Goal: Task Accomplishment & Management: Complete application form

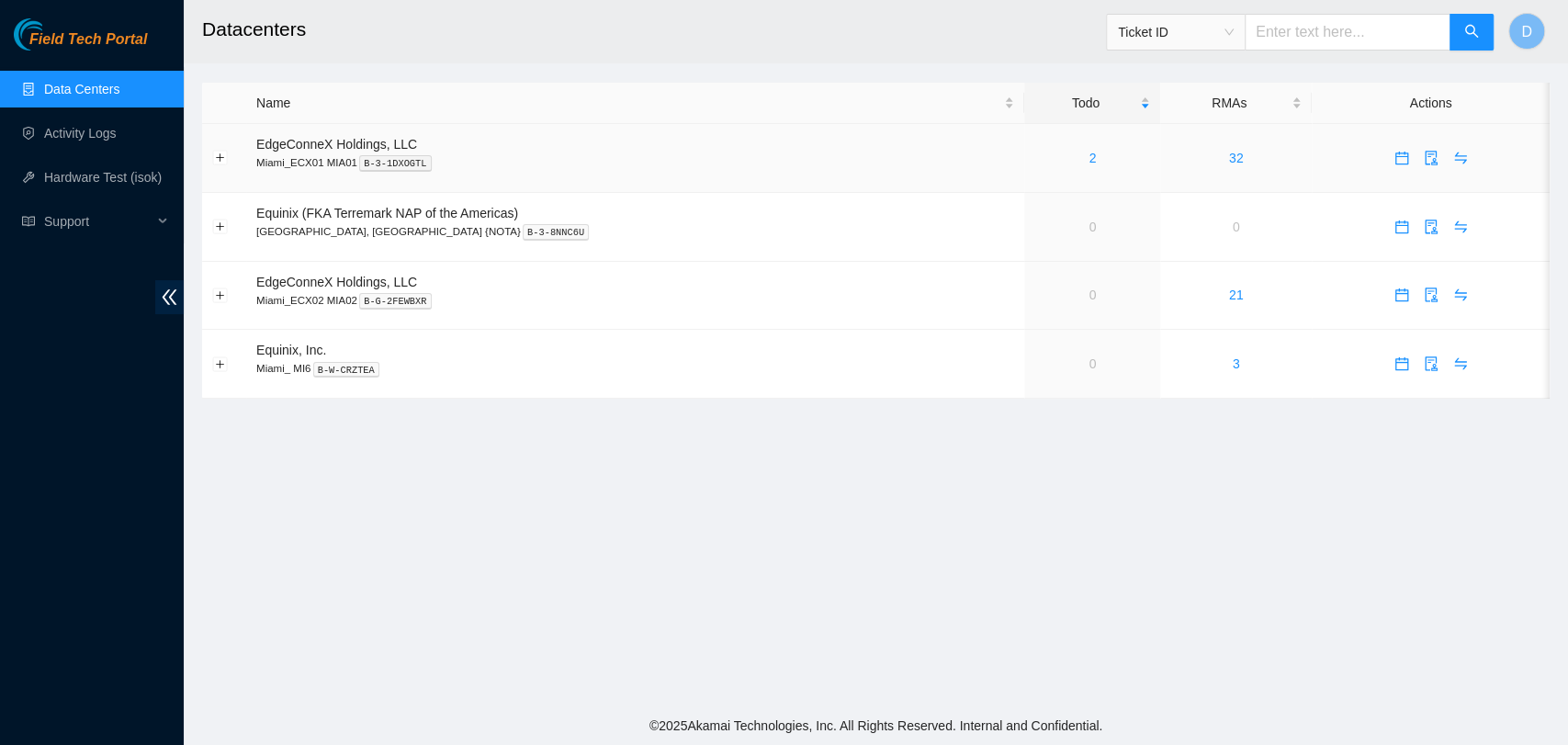
click at [1034, 156] on div "2" at bounding box center [1092, 157] width 116 height 20
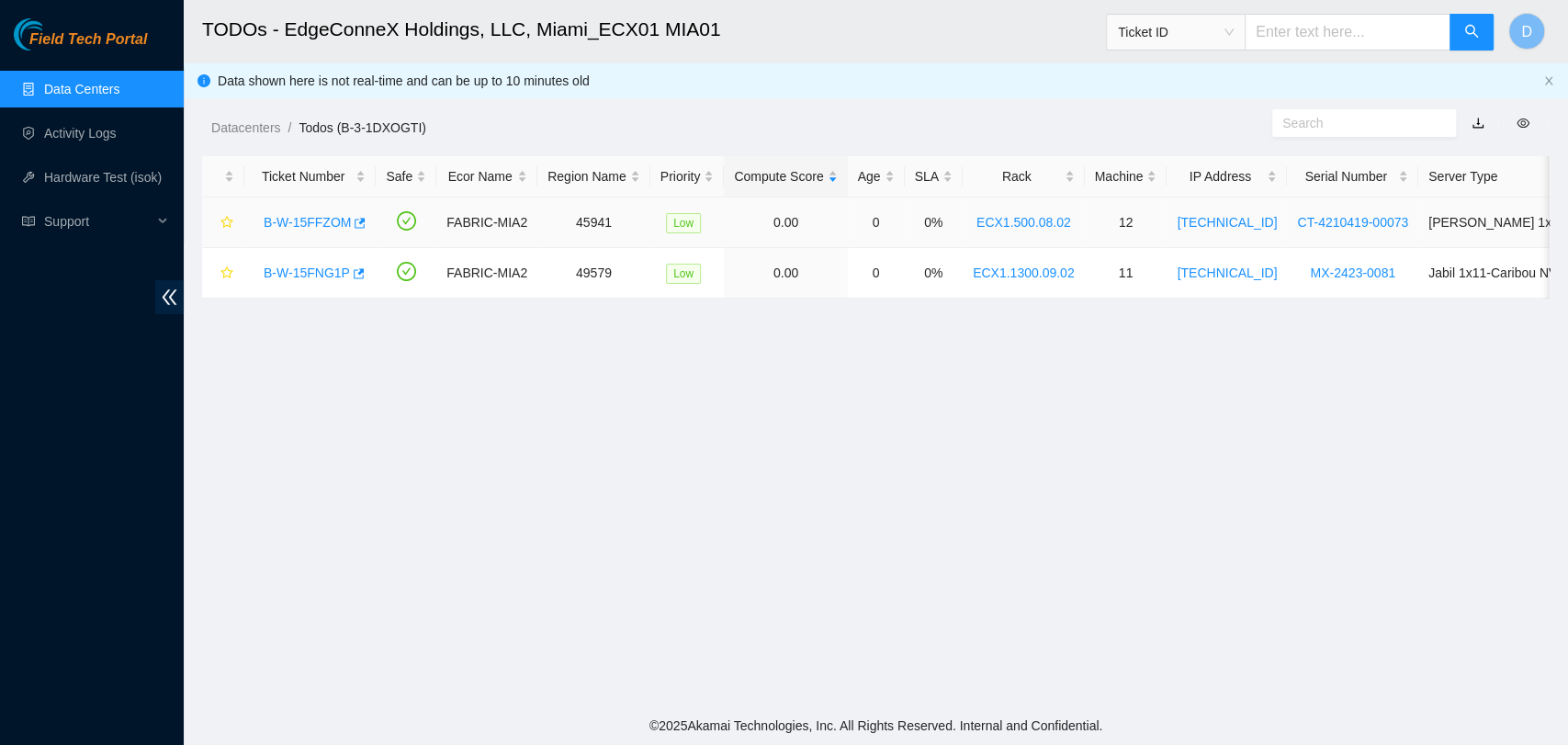
click at [312, 223] on link "B-W-15FFZOM" at bounding box center [307, 222] width 87 height 14
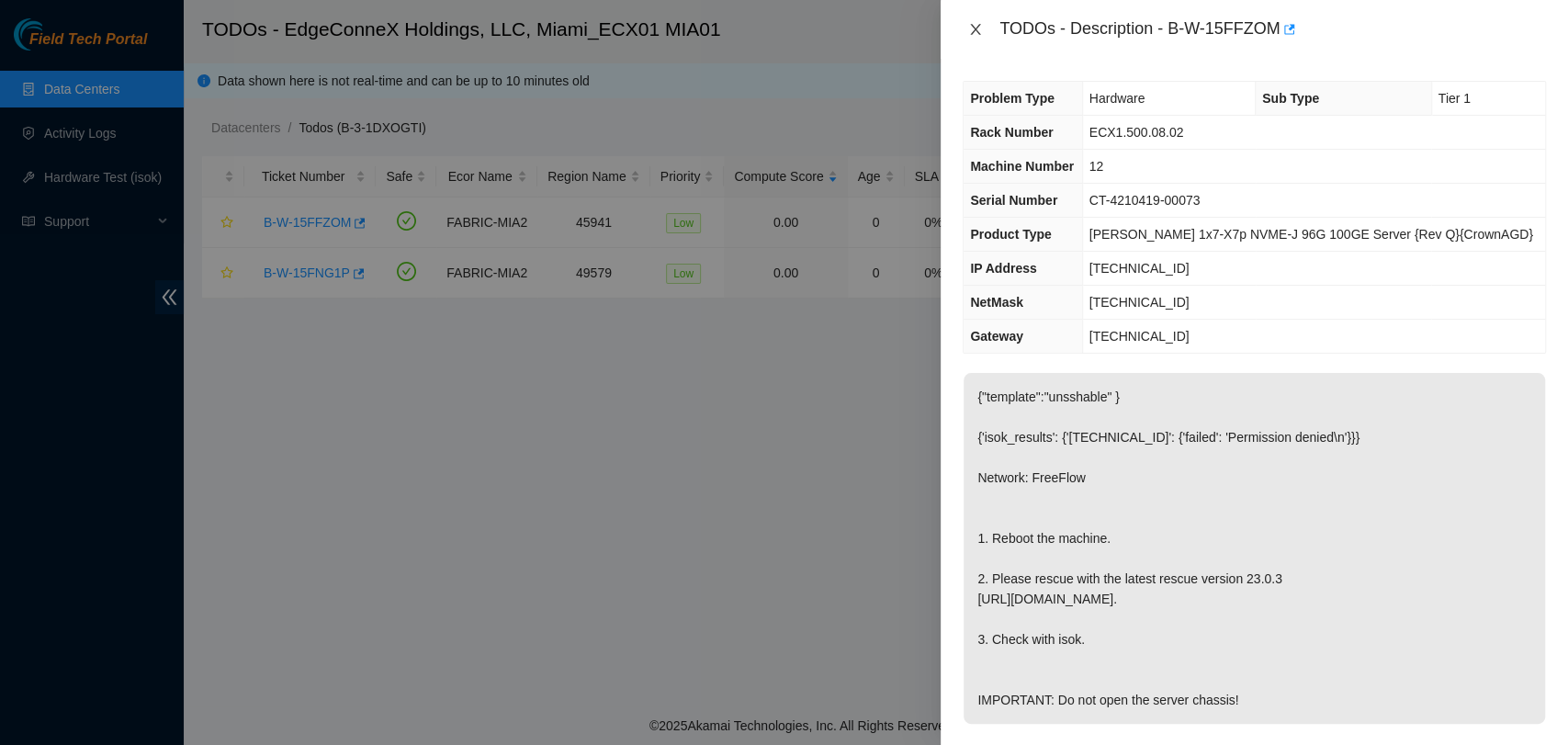
click at [976, 32] on icon "close" at bounding box center [975, 29] width 14 height 14
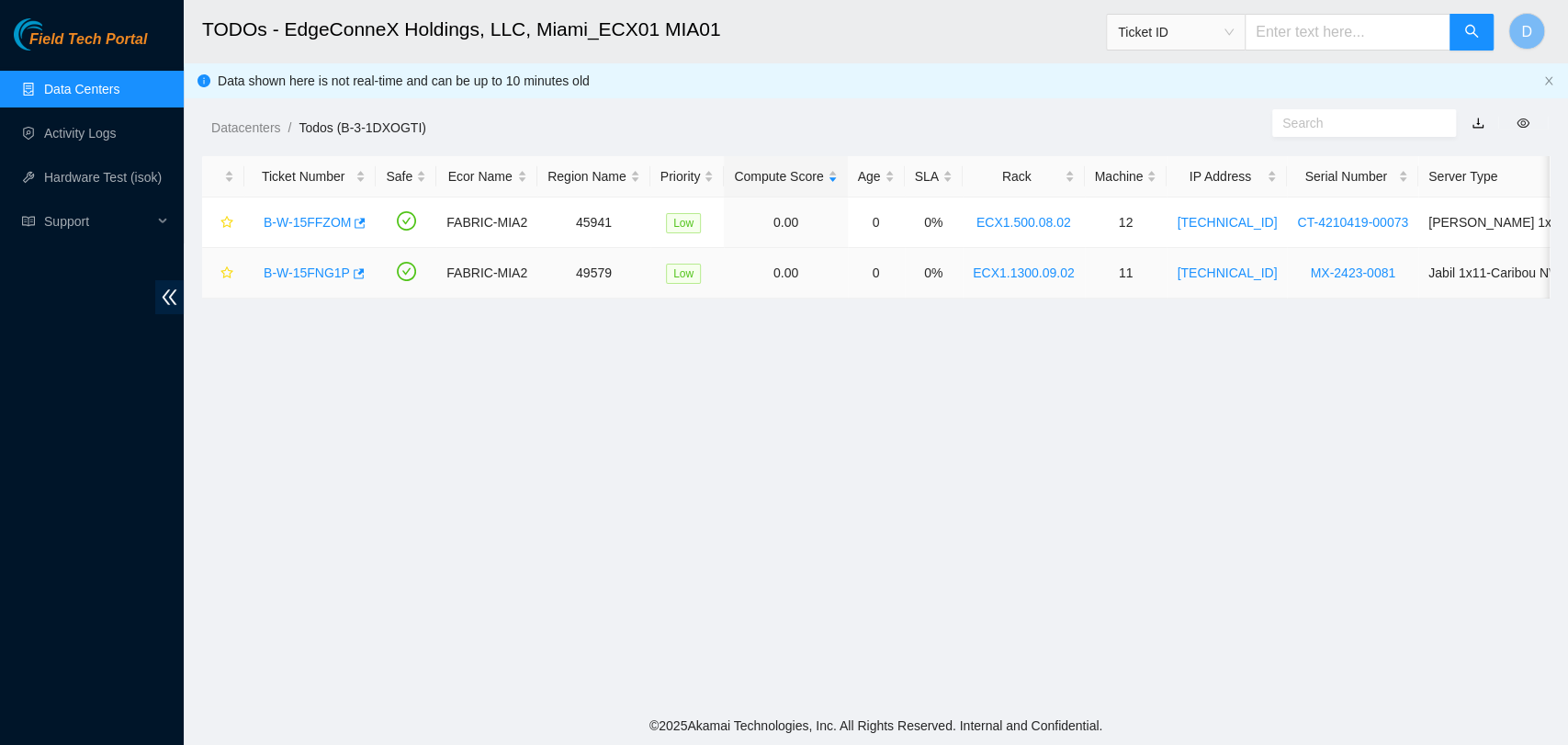
click at [316, 266] on link "B-W-15FNG1P" at bounding box center [307, 273] width 86 height 14
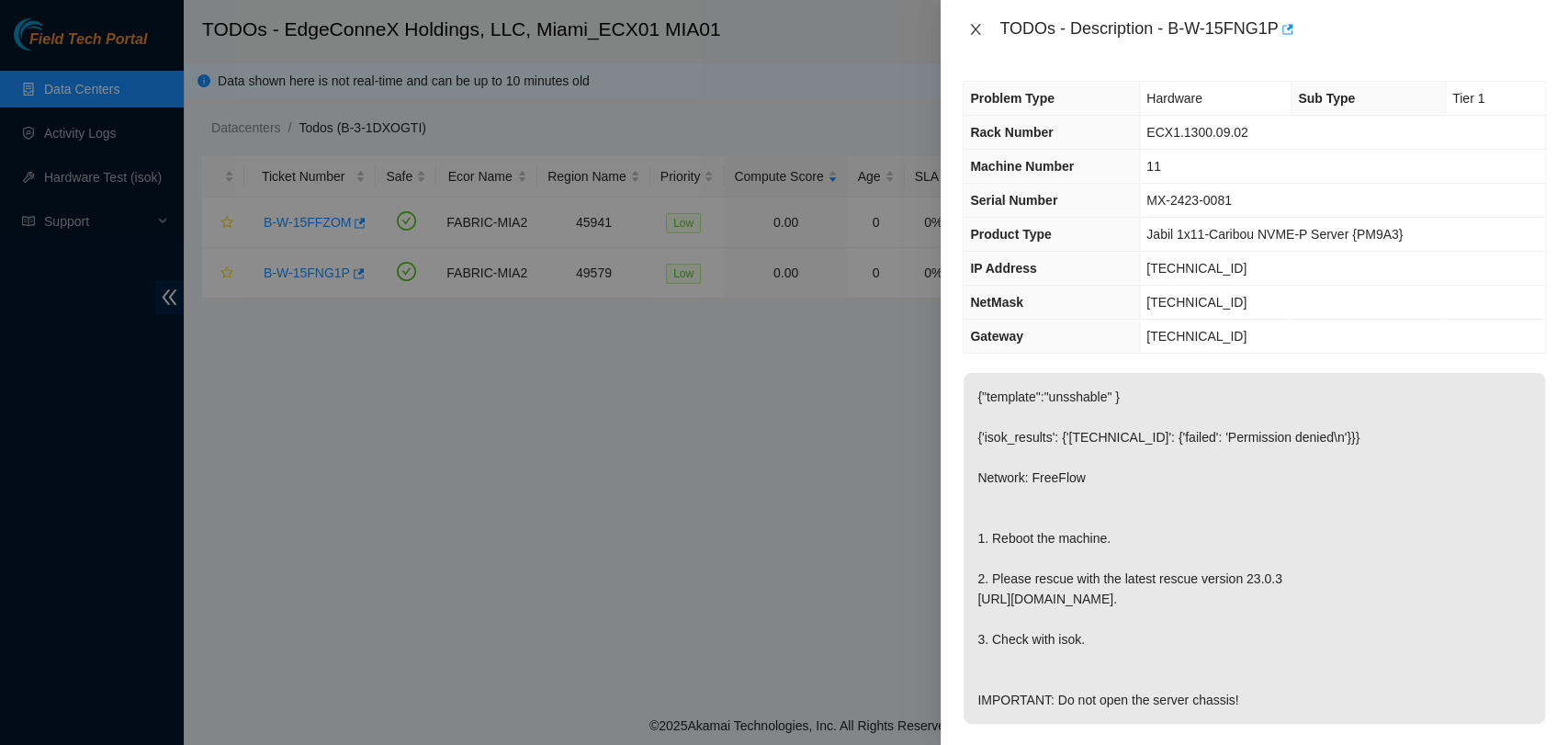
click at [977, 32] on icon "close" at bounding box center [976, 29] width 11 height 11
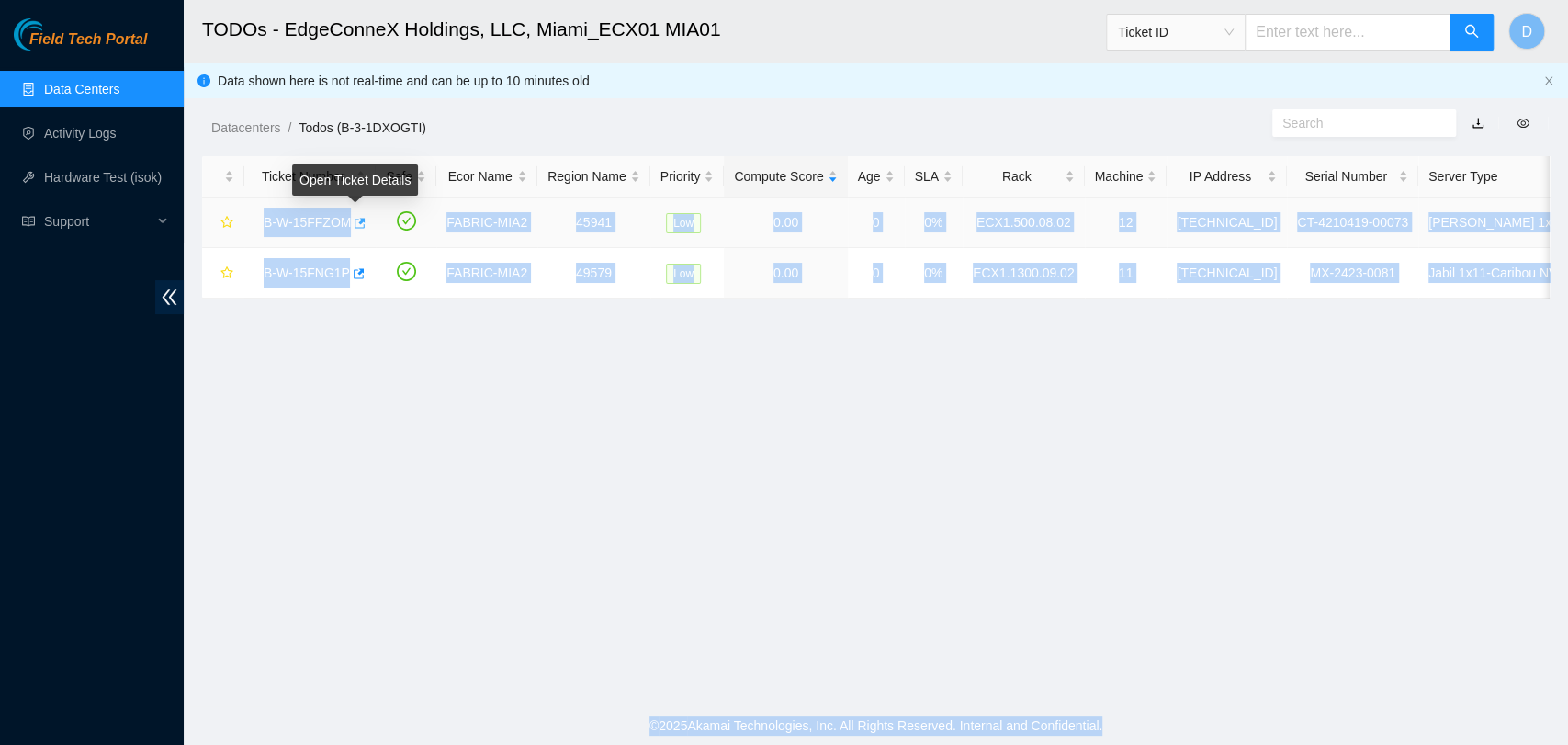
drag, startPoint x: 254, startPoint y: 224, endPoint x: 355, endPoint y: 207, distance: 102.4
click at [355, 207] on body "Field Tech Portal Data Centers Activity Logs Hardware Test (isok) Support TODOs…" at bounding box center [784, 372] width 1568 height 745
click at [324, 220] on link "B-W-15FFZOM" at bounding box center [307, 222] width 87 height 14
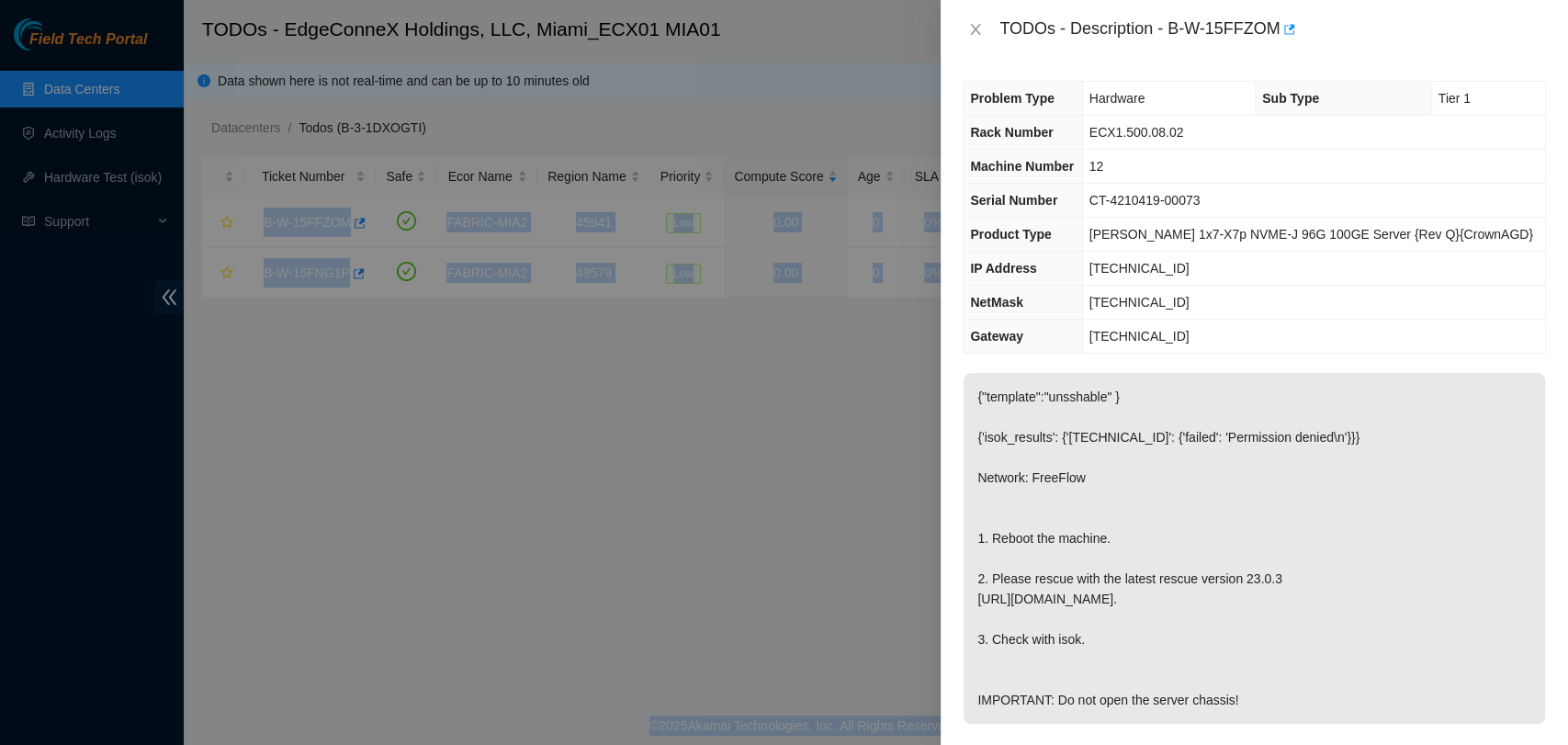
click at [1257, 152] on td "12" at bounding box center [1314, 166] width 463 height 34
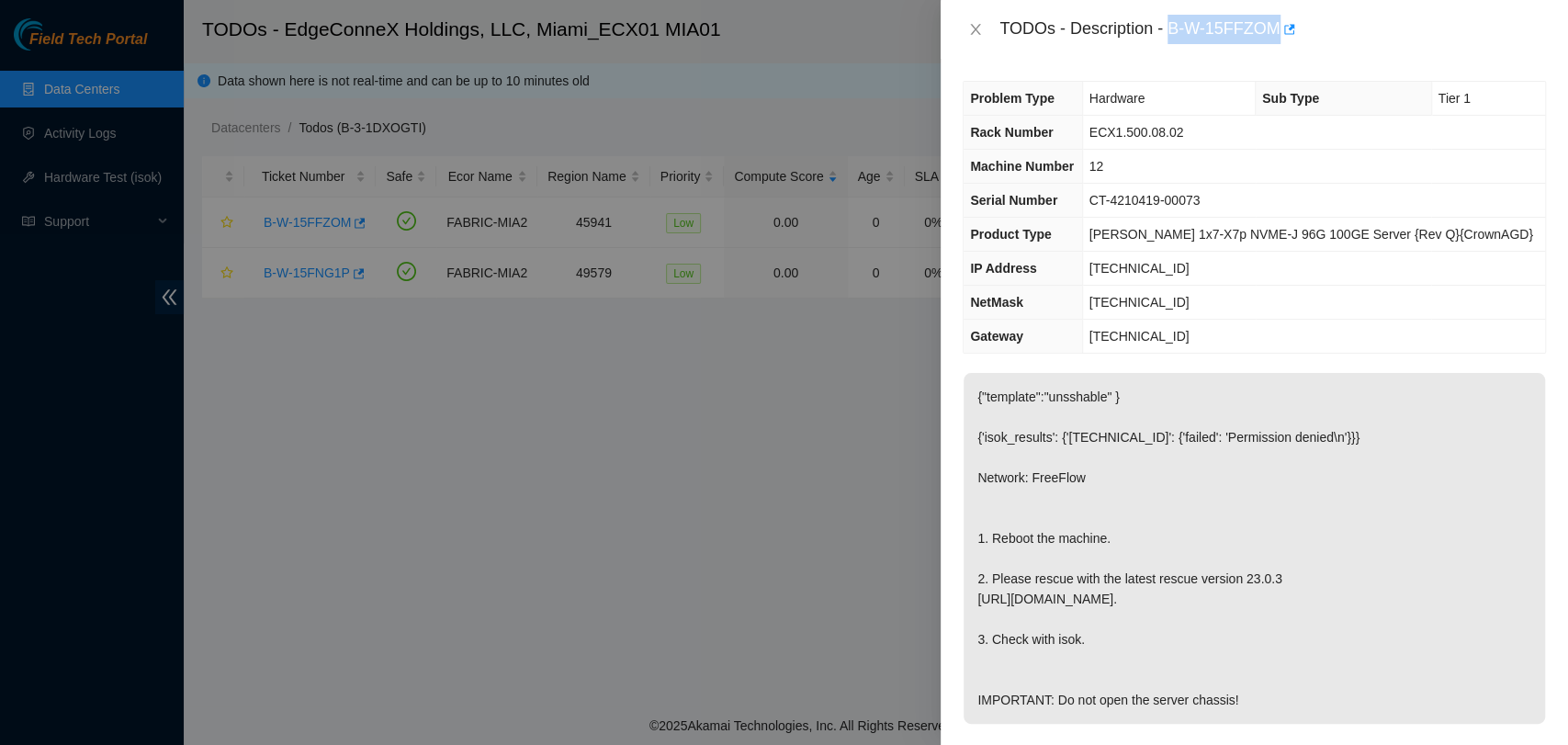
drag, startPoint x: 1169, startPoint y: 29, endPoint x: 1274, endPoint y: 34, distance: 105.1
click at [1274, 34] on div "TODOs - Description - B-W-15FFZOM" at bounding box center [1272, 29] width 546 height 30
copy div "B-W-15FFZOM"
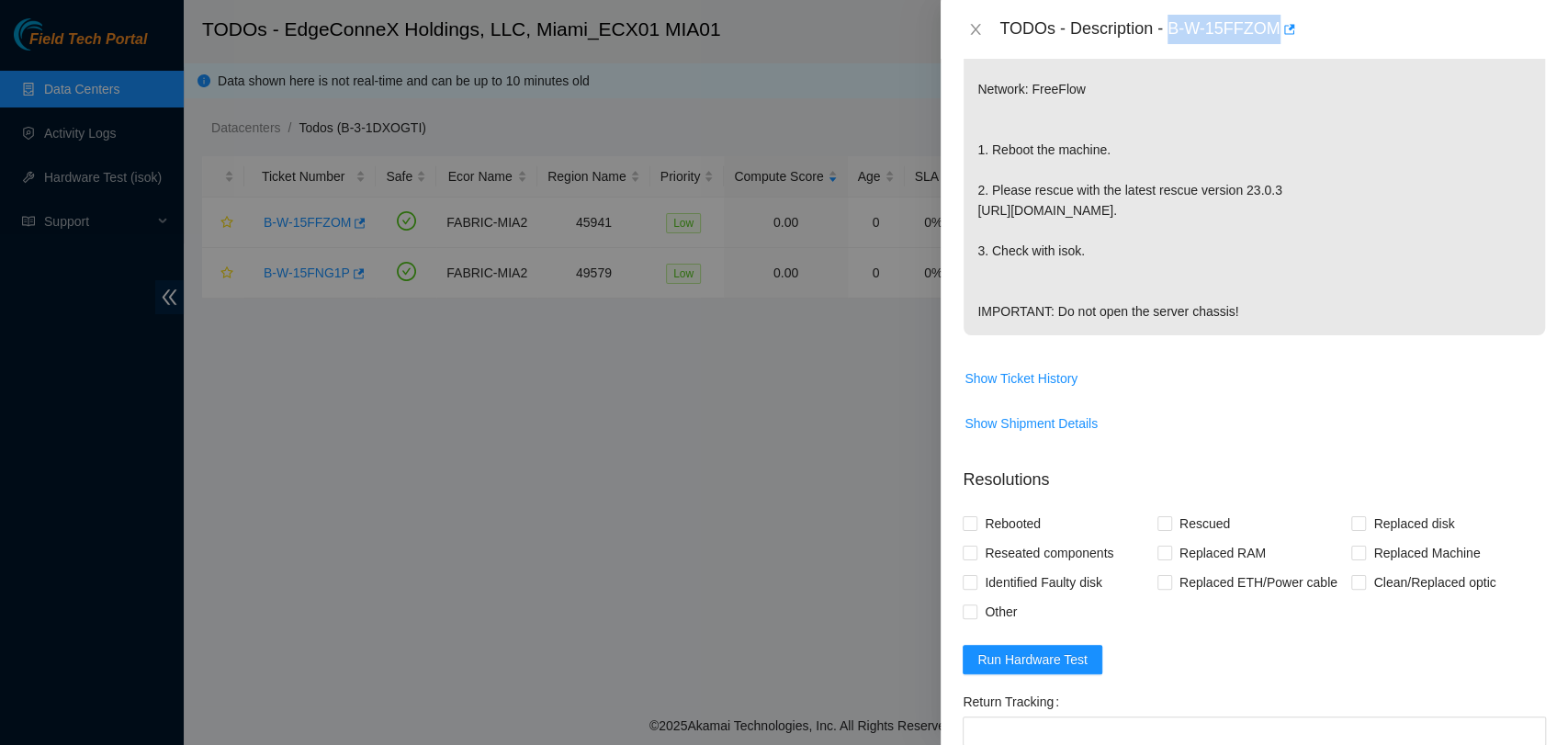
scroll to position [657, 0]
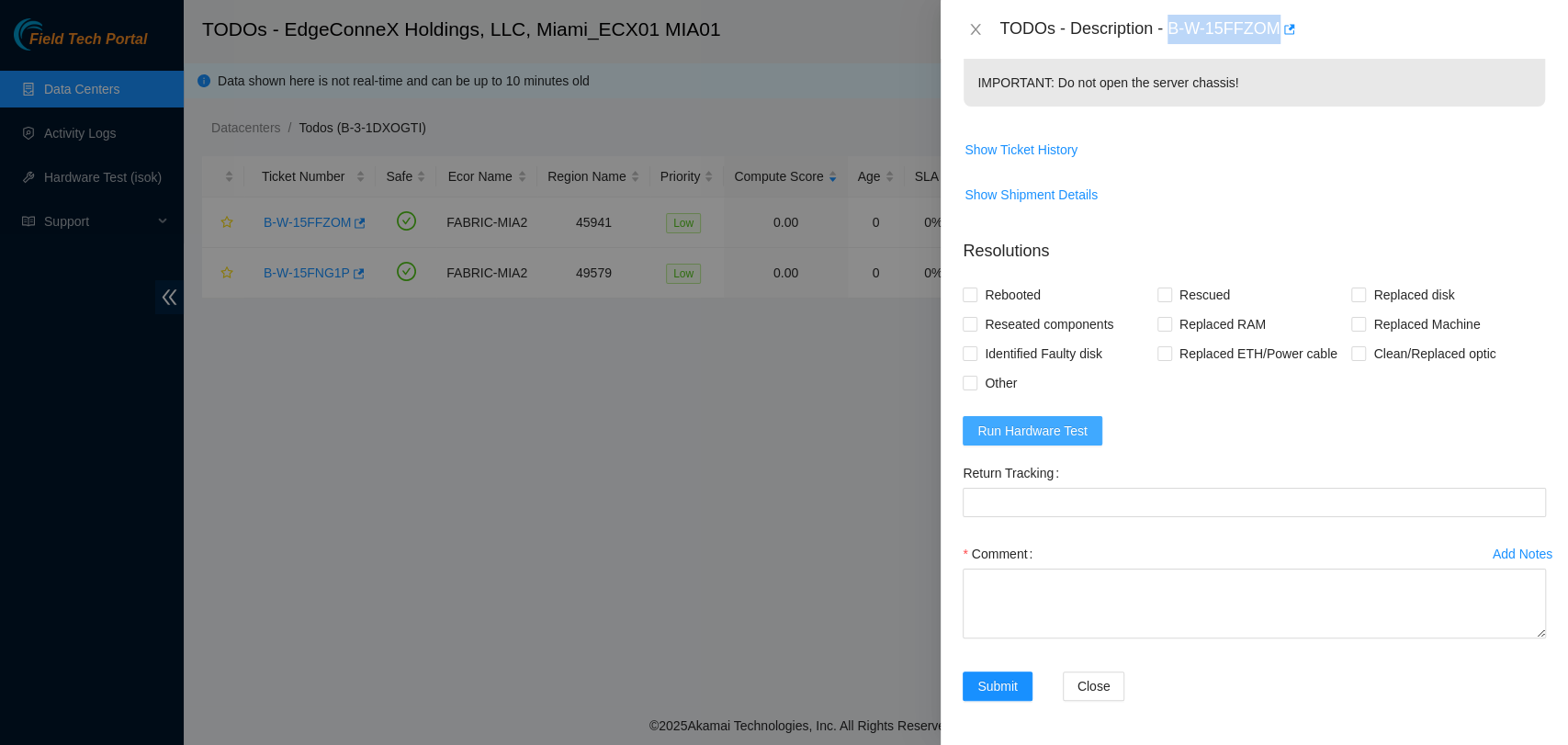
click at [1069, 427] on span "Run Hardware Test" at bounding box center [1032, 430] width 110 height 20
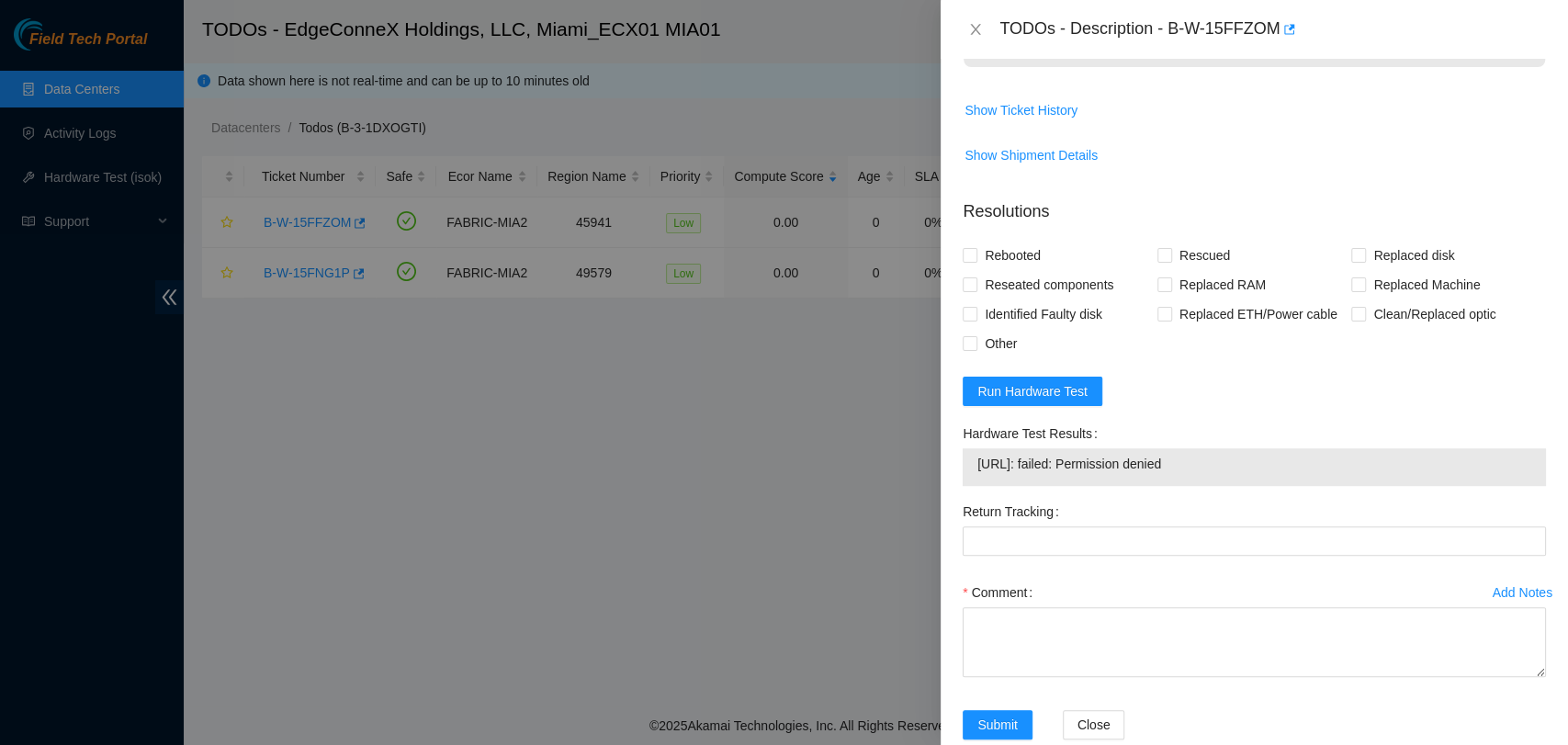
click at [1092, 481] on td "23.221.215.143: failed: Permission denied" at bounding box center [1254, 468] width 556 height 29
click at [1157, 474] on span "23.221.215.143: failed: Permission denied" at bounding box center [1254, 464] width 554 height 20
copy span "23.221.215.143: failed: Permission denied"
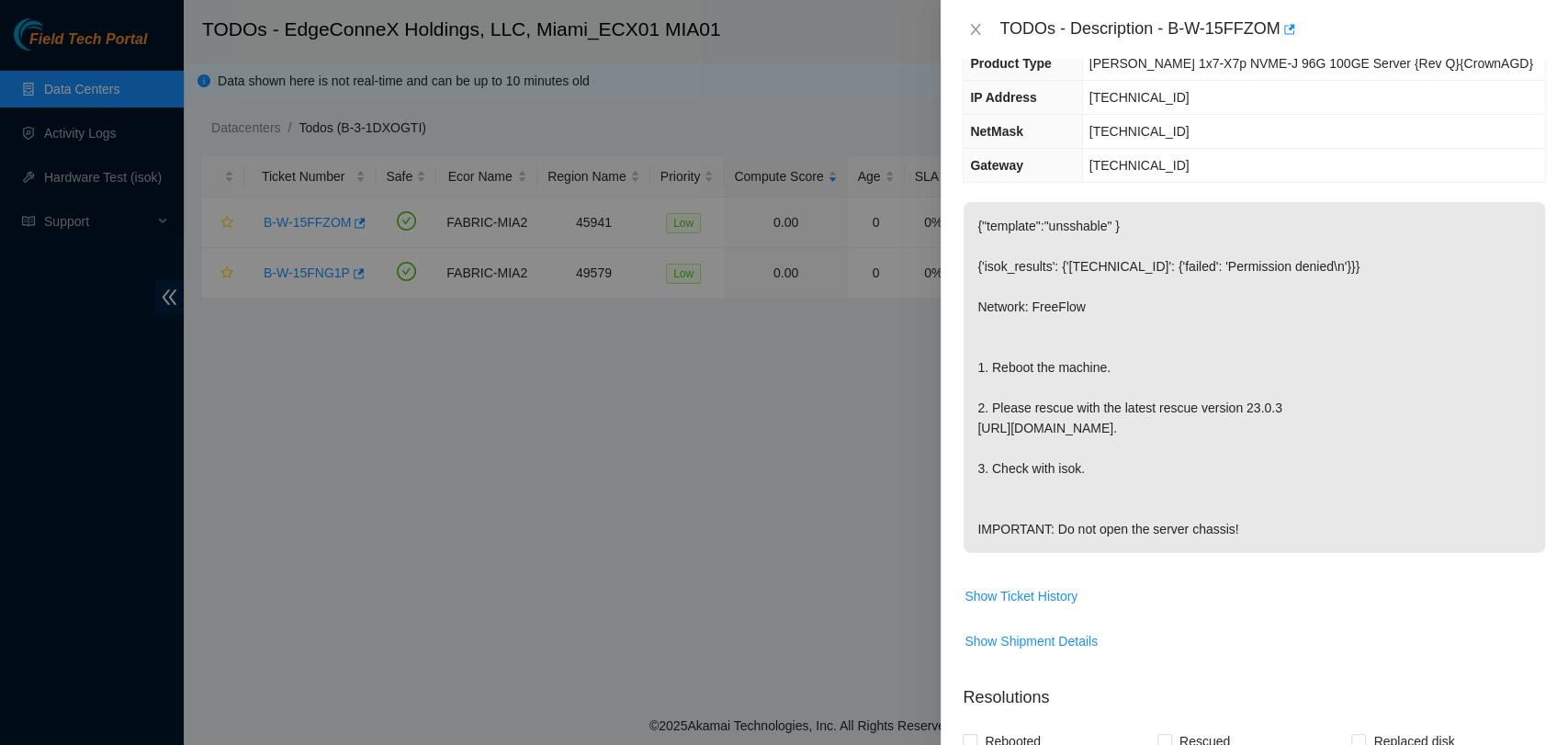
scroll to position [0, 0]
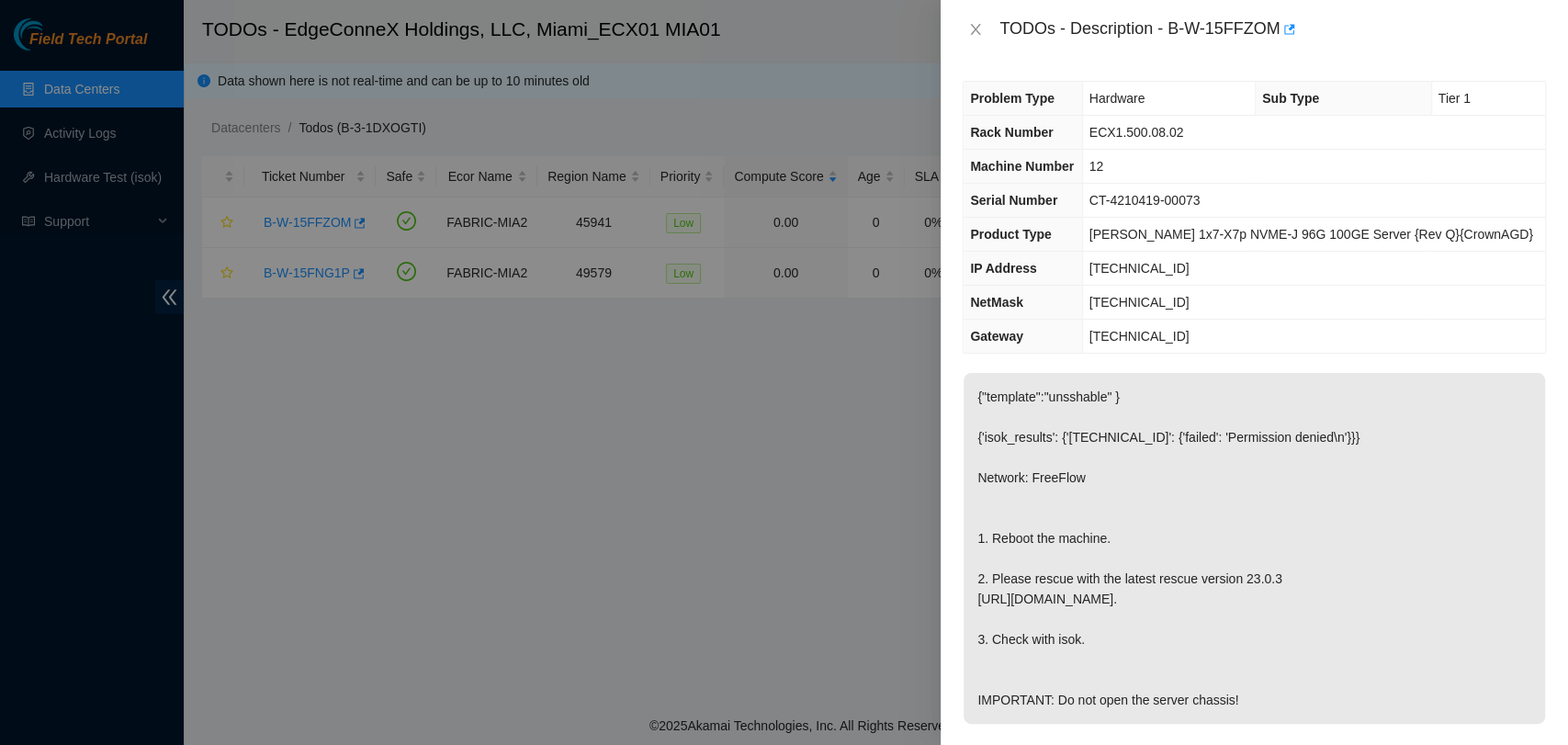
click at [1227, 207] on td "CT-4210419-00073" at bounding box center [1314, 200] width 463 height 34
drag, startPoint x: 1227, startPoint y: 207, endPoint x: 1202, endPoint y: 204, distance: 25.2
click at [1202, 204] on td "CT-4210419-00073" at bounding box center [1314, 200] width 463 height 34
click at [1201, 204] on span "CT-4210419-00073" at bounding box center [1146, 200] width 111 height 14
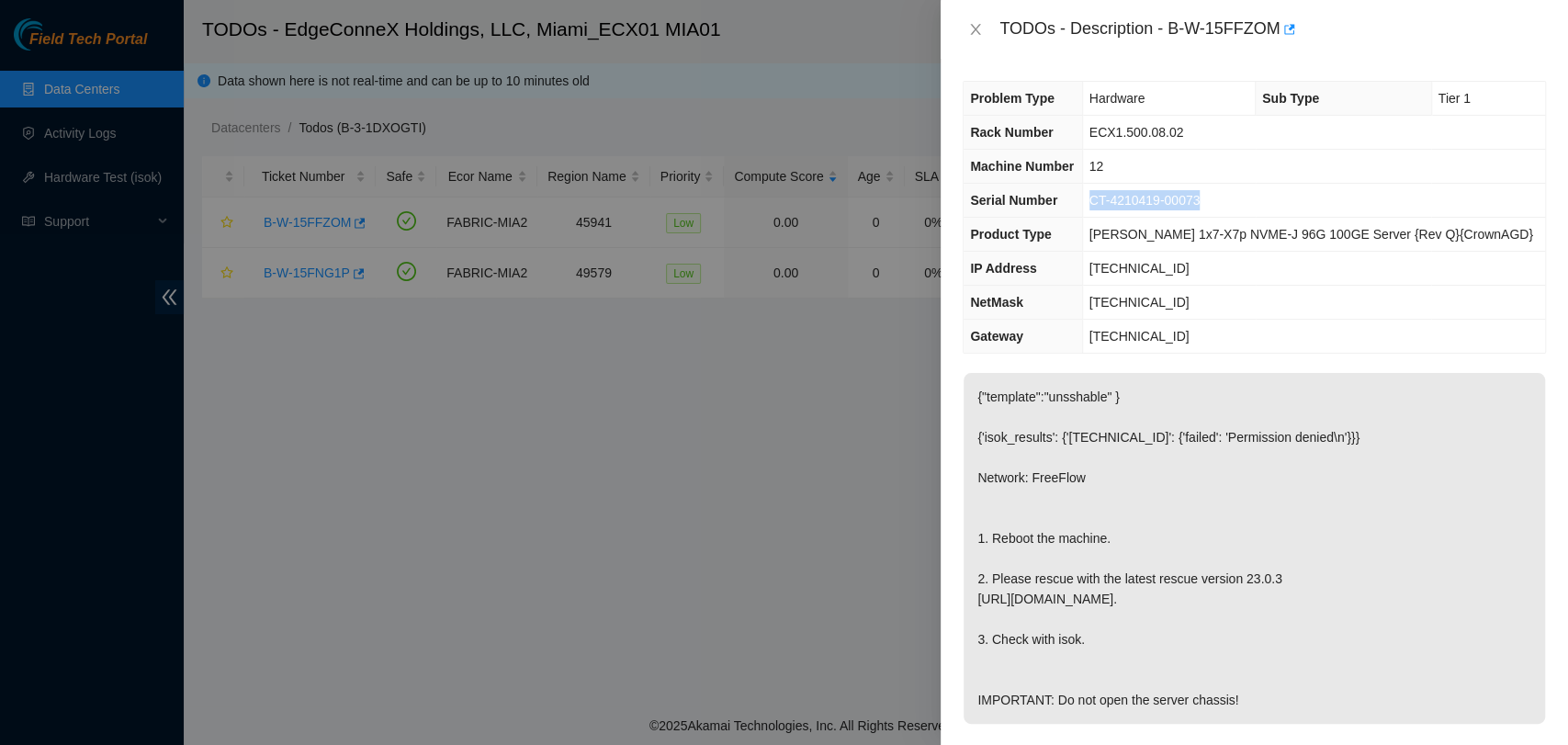
click at [1201, 204] on span "CT-4210419-00073" at bounding box center [1146, 200] width 111 height 14
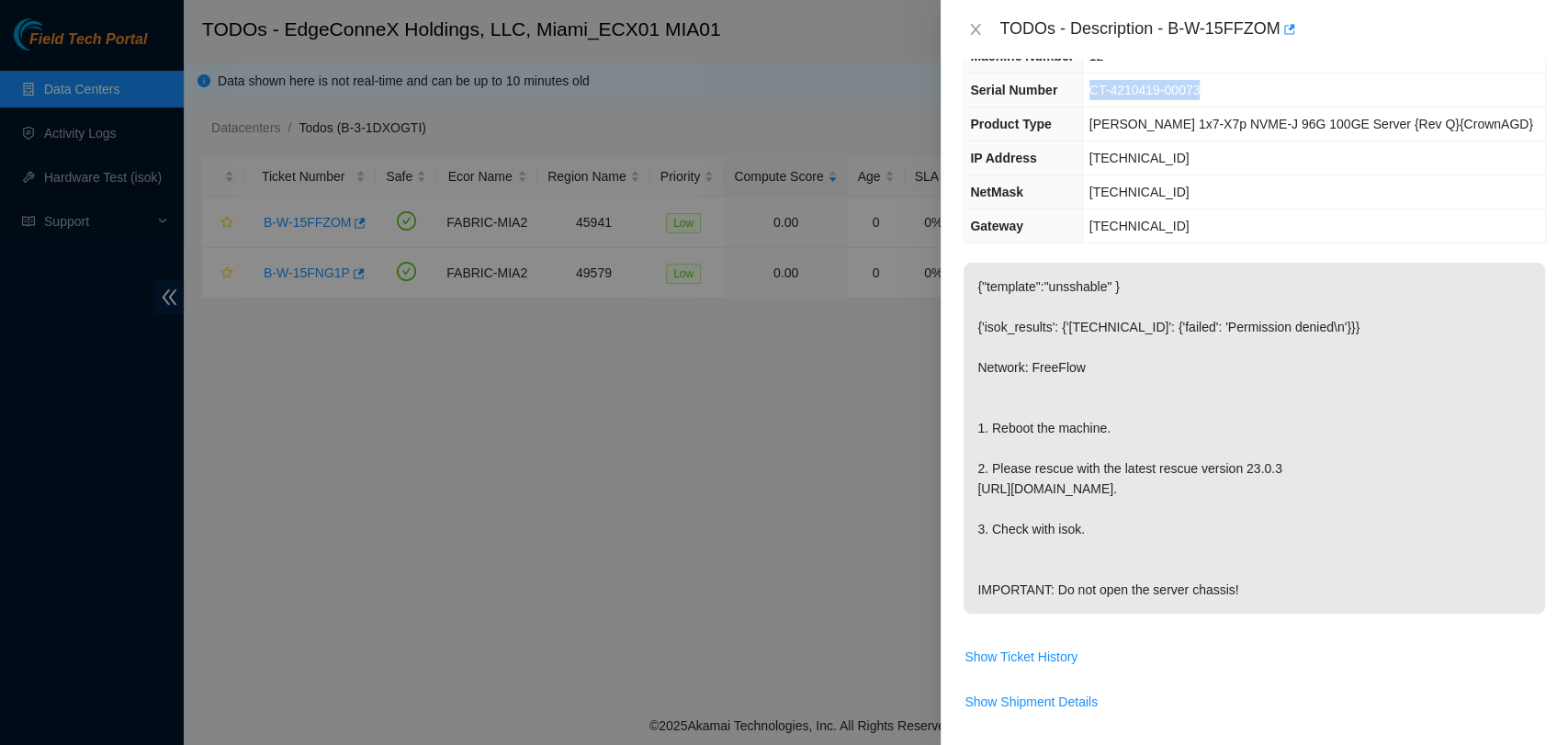
scroll to position [734, 0]
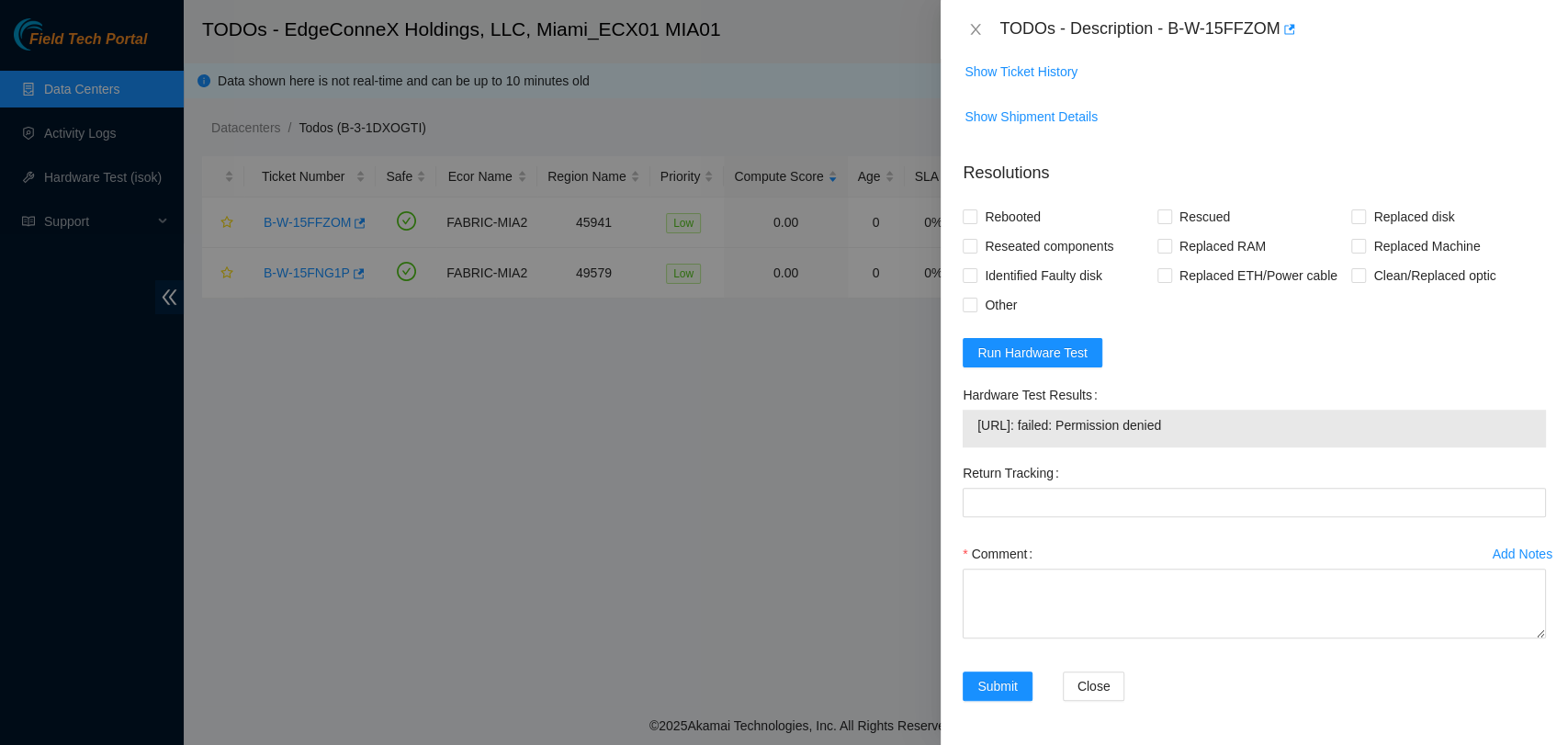
click at [1160, 429] on span "23.221.215.143: failed: Permission denied" at bounding box center [1254, 424] width 554 height 20
drag, startPoint x: 1168, startPoint y: 32, endPoint x: 1277, endPoint y: 60, distance: 112.5
click at [1277, 60] on div "TODOs - Description - B-W-15FFZOM Problem Type Hardware Sub Type Tier 1 Rack Nu…" at bounding box center [1255, 372] width 628 height 745
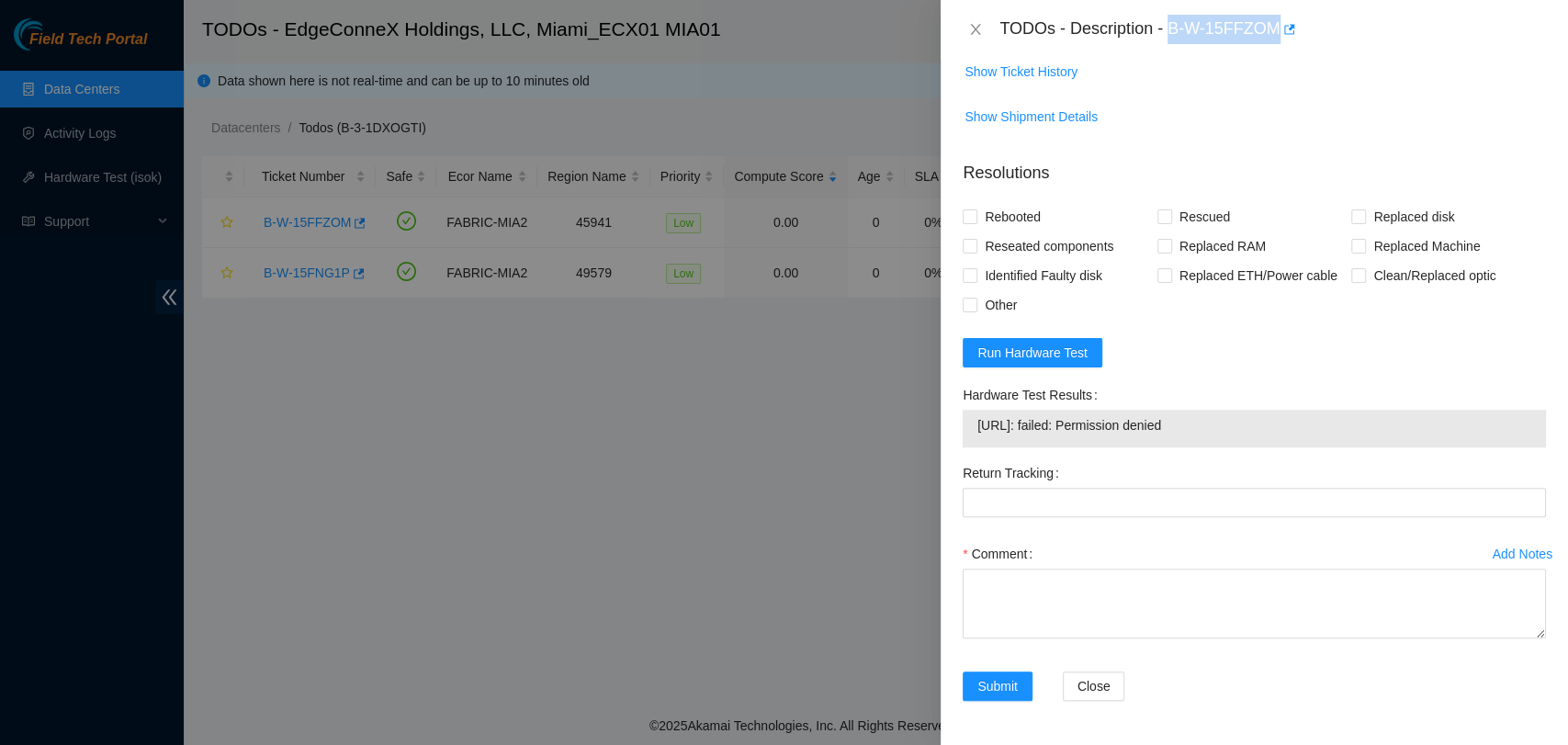
copy div "B-W-15FFZOM Problem Type Hardware Sub Type Tier 1 Rack Number ECX1.500.08.02 Ma…"
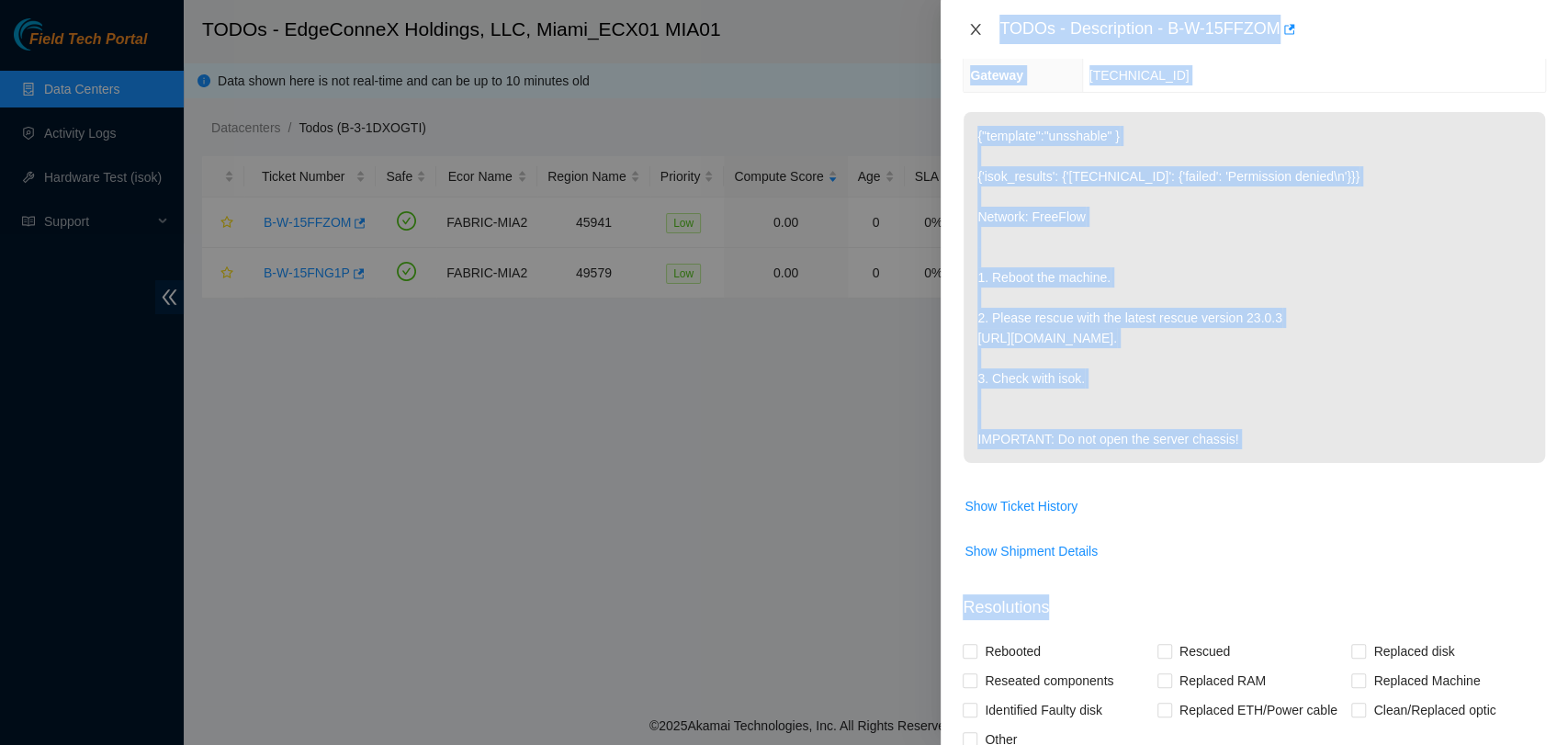
scroll to position [0, 0]
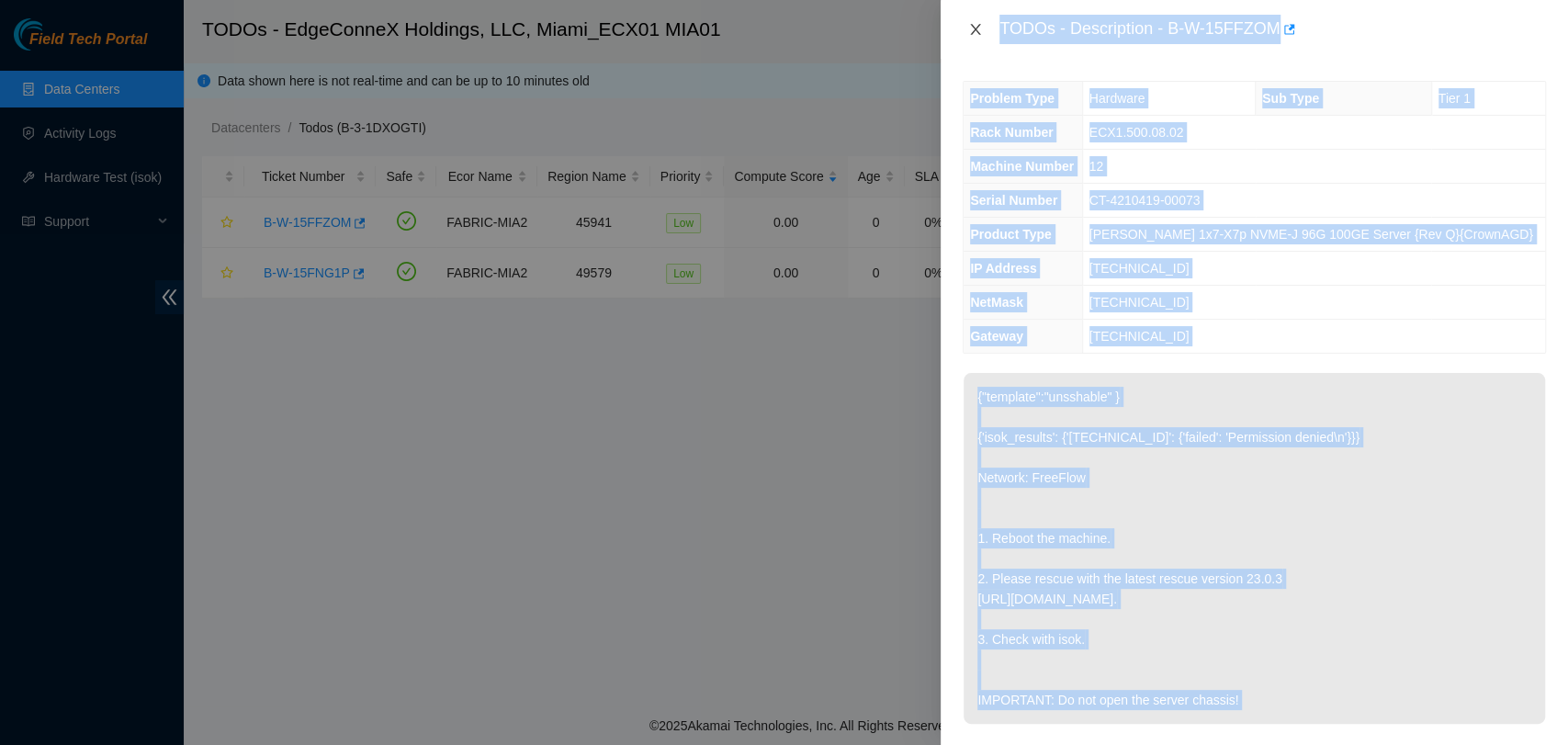
drag, startPoint x: 1134, startPoint y: 158, endPoint x: 978, endPoint y: 32, distance: 200.5
click at [978, 32] on div "TODOs - Description - B-W-15FFZOM Problem Type Hardware Sub Type Tier 1 Rack Nu…" at bounding box center [1255, 372] width 628 height 745
click at [978, 32] on icon "close" at bounding box center [975, 29] width 14 height 14
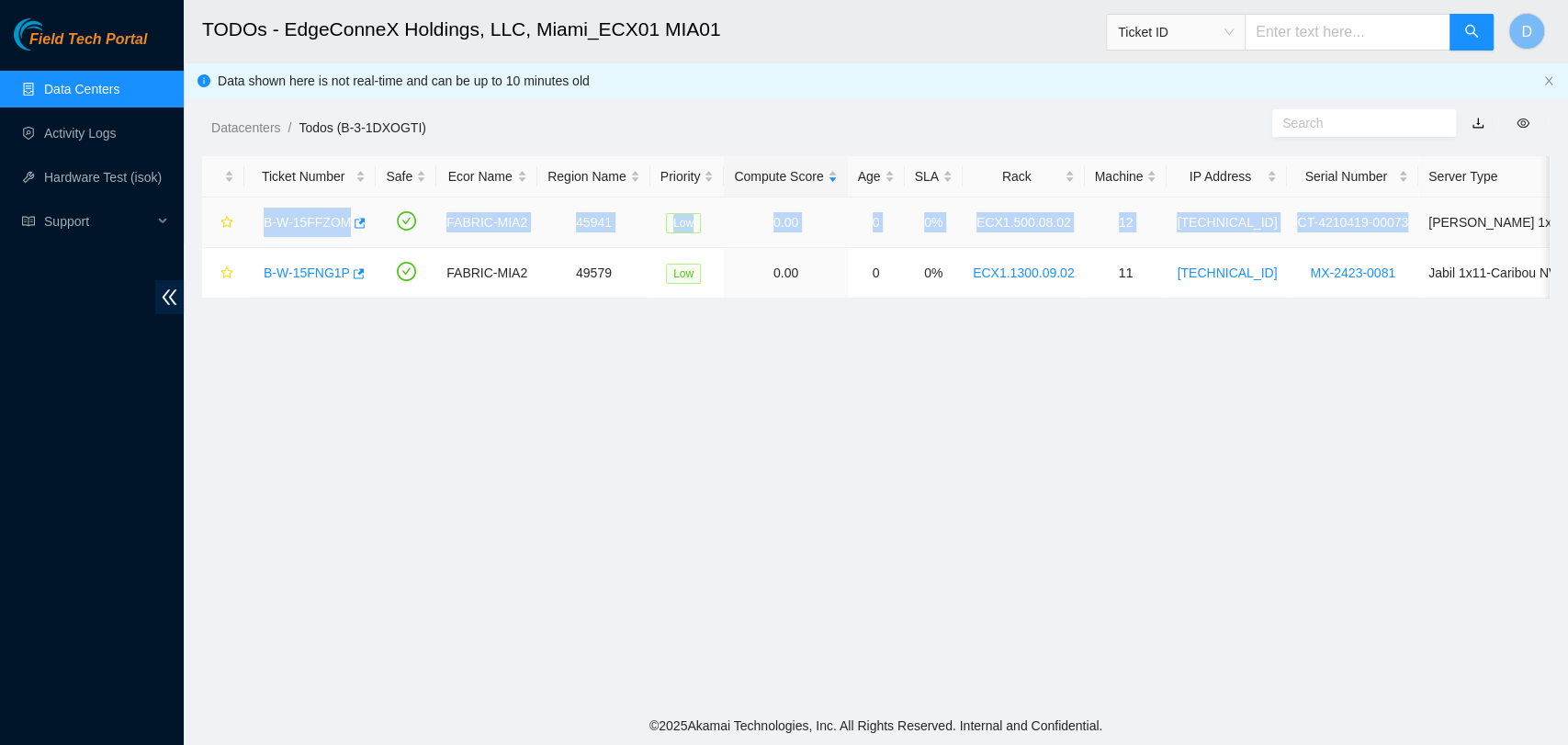
drag, startPoint x: 257, startPoint y: 219, endPoint x: 1379, endPoint y: 240, distance: 1122.2
click at [1379, 240] on tr "B-W-15FFZOM FABRIC-MIA2 45941 Low 0.00 0 0% ECX1.500.08.02 12 23.221.215.143 CT…" at bounding box center [1043, 223] width 1680 height 51
copy tr "B-W-15FFZOM FABRIC-MIA2 45941 Low 0.00 0 0% ECX1.500.08.02 12 23.221.215.143 CT…"
click at [302, 216] on link "B-W-15FFZOM" at bounding box center [307, 222] width 87 height 14
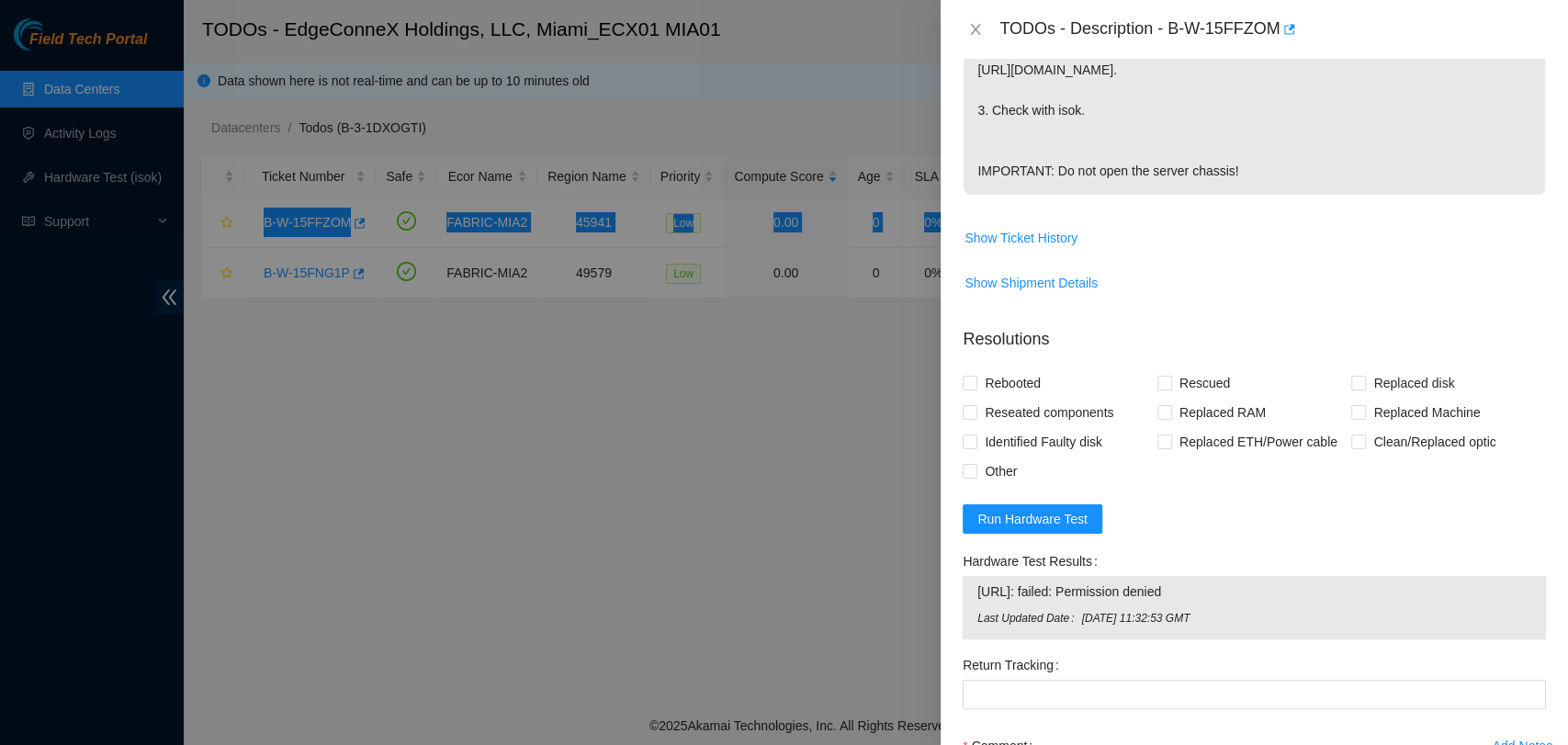
scroll to position [760, 0]
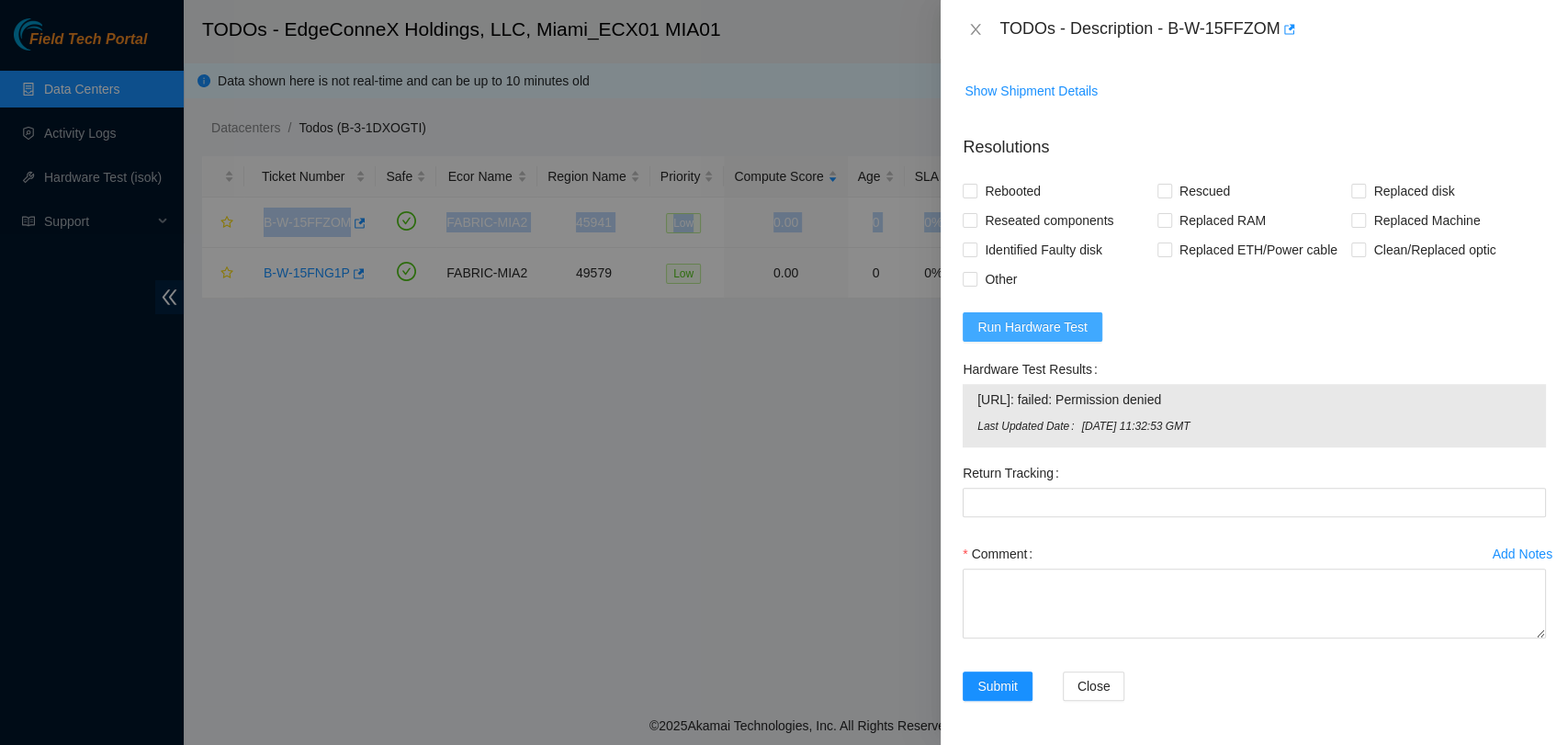
click at [1051, 317] on span "Run Hardware Test" at bounding box center [1032, 326] width 110 height 20
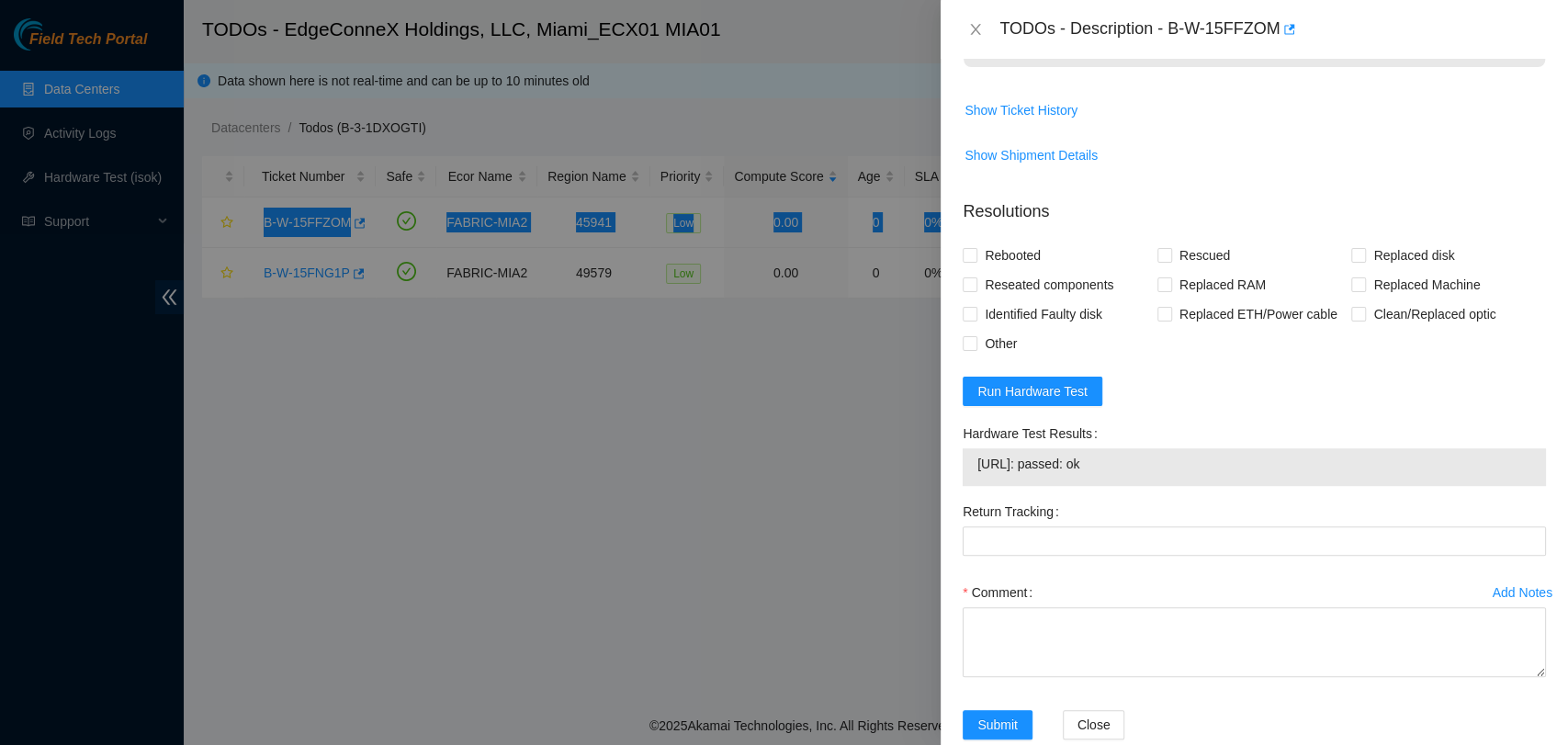
scroll to position [734, 0]
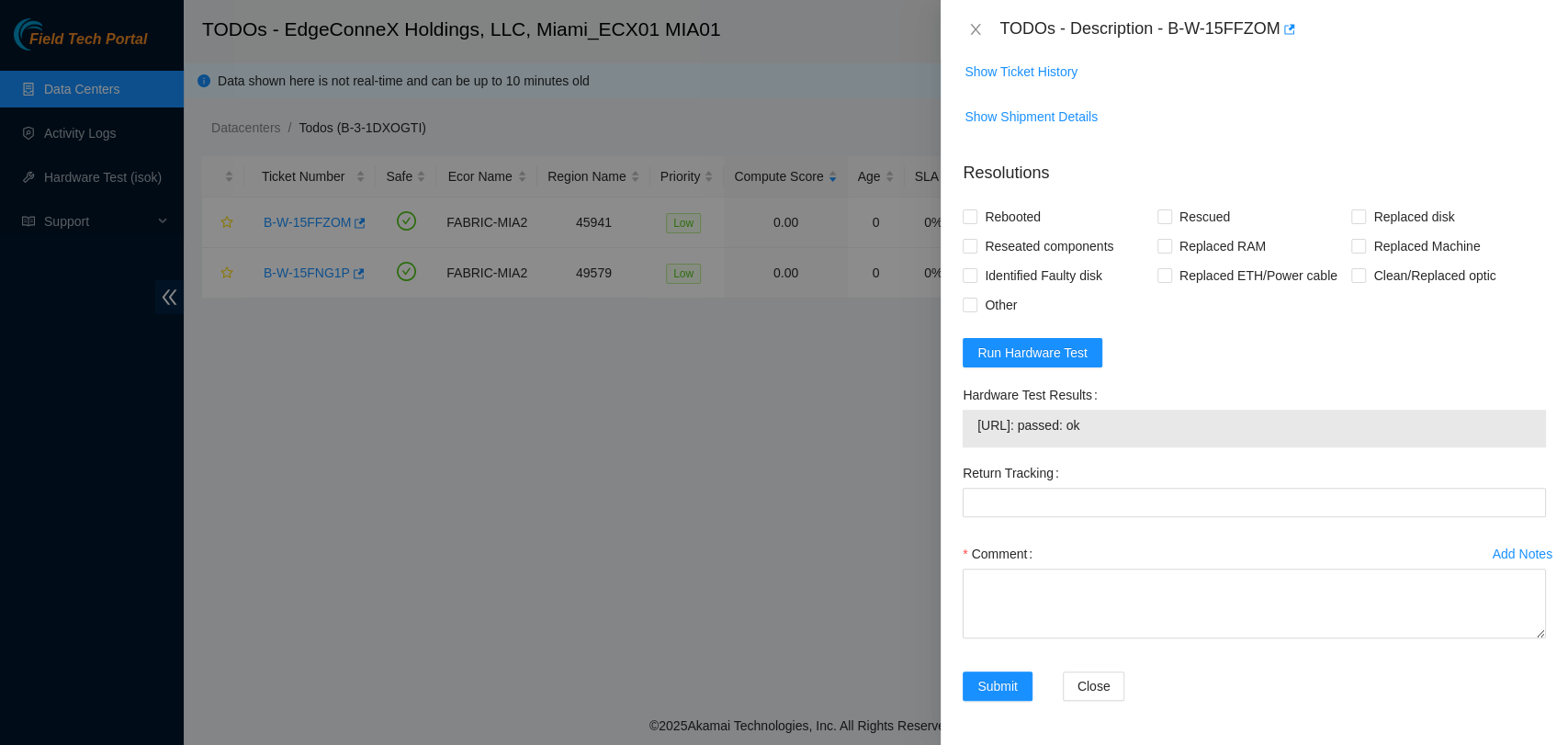
click at [1066, 428] on span "23.221.215.143: passed: ok" at bounding box center [1254, 424] width 554 height 20
copy span "23.221.215.143: passed: ok"
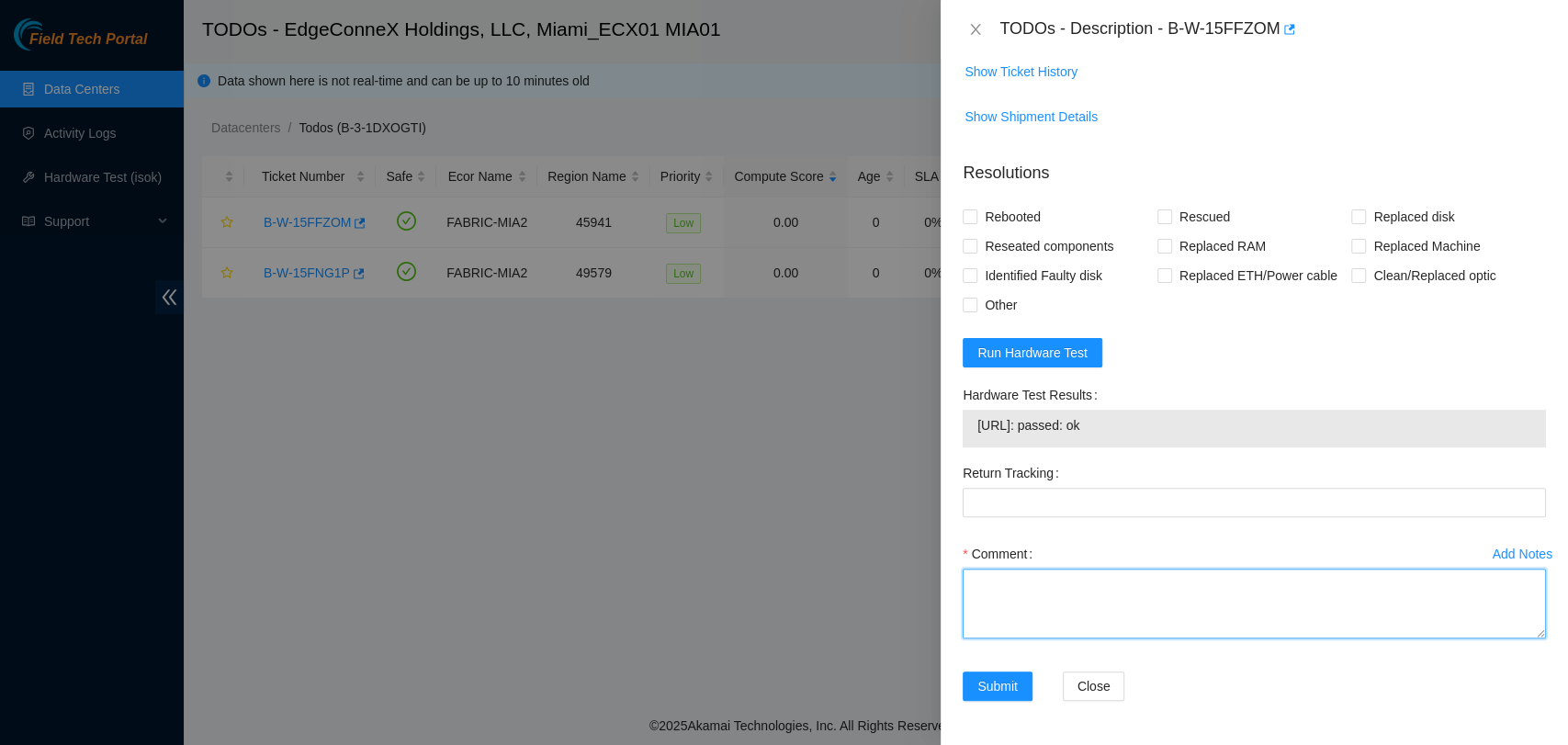
click at [1155, 596] on textarea "Comment" at bounding box center [1255, 603] width 584 height 70
paste textarea "Verified ticket is safe to work on YES NOCC Authorized: YES Located server conn…"
type textarea "Verified ticket is safe to work on YES NOCC Authorized: YES Located server conn…"
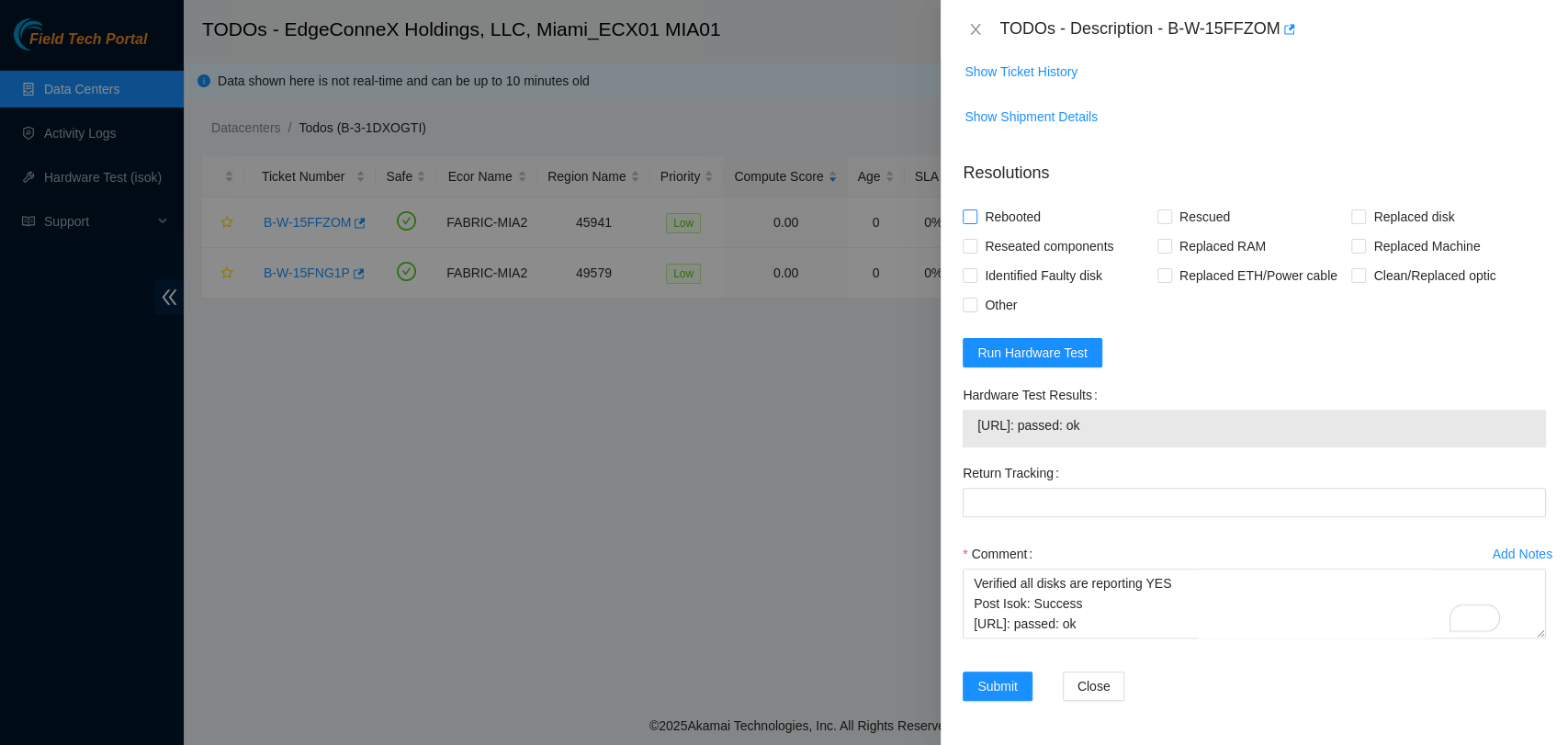
click at [979, 212] on span "Rebooted" at bounding box center [1013, 217] width 71 height 30
click at [976, 212] on input "Rebooted" at bounding box center [969, 215] width 12 height 12
checkbox input "true"
click at [1182, 225] on span "Rescued" at bounding box center [1205, 217] width 65 height 30
click at [1170, 223] on input "Rescued" at bounding box center [1164, 215] width 12 height 12
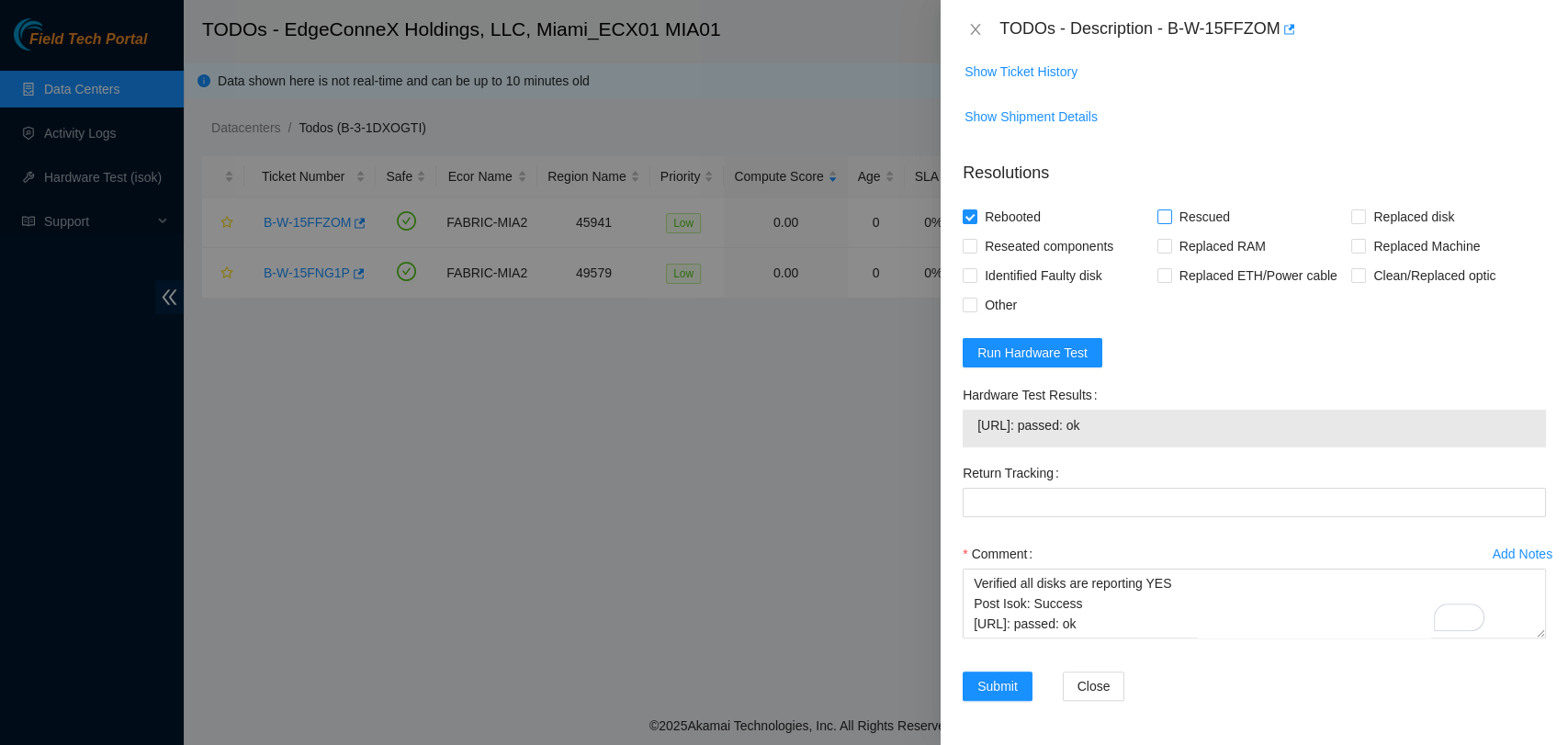
checkbox input "true"
click at [1007, 681] on span "Submit" at bounding box center [998, 685] width 40 height 20
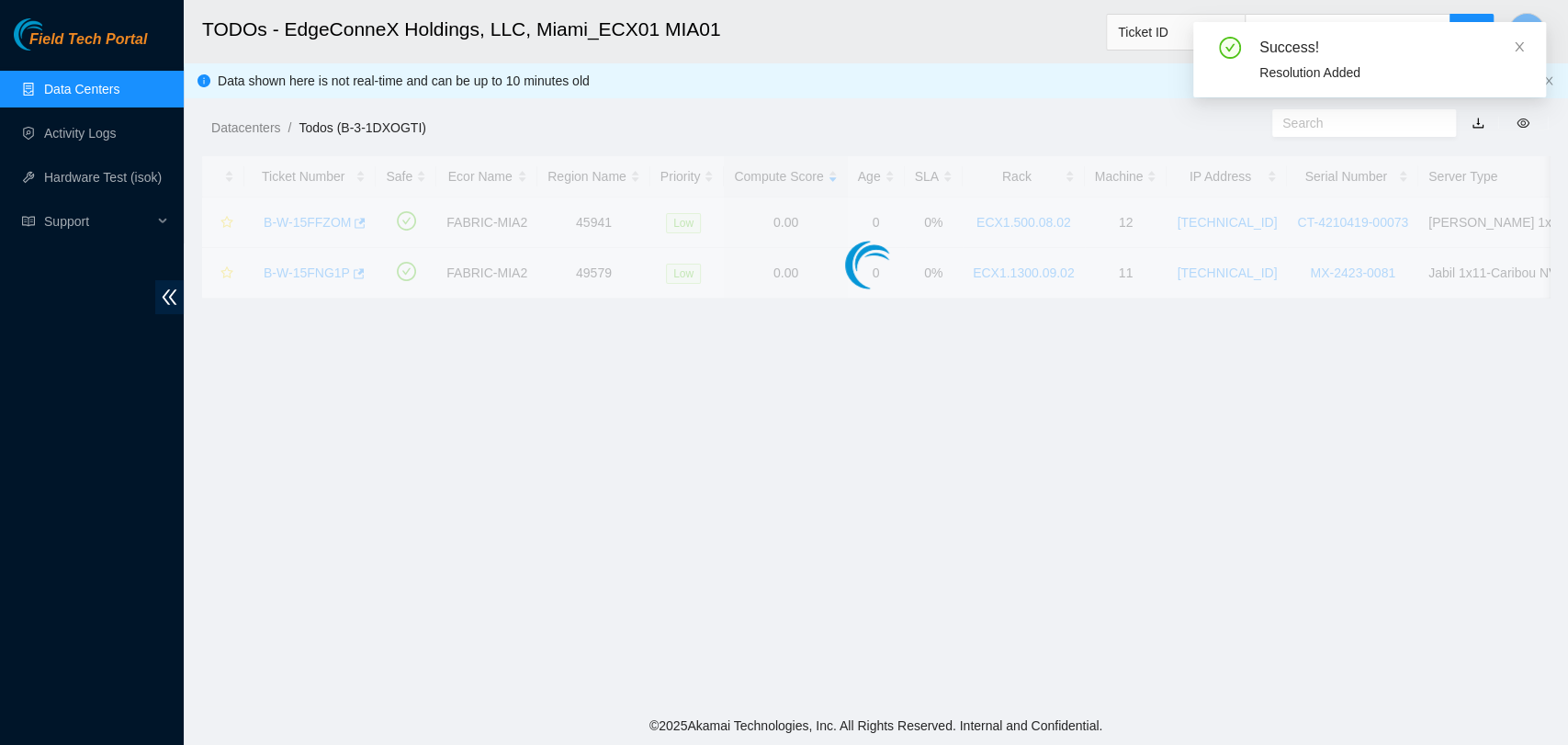
scroll to position [418, 0]
